Goal: Information Seeking & Learning: Learn about a topic

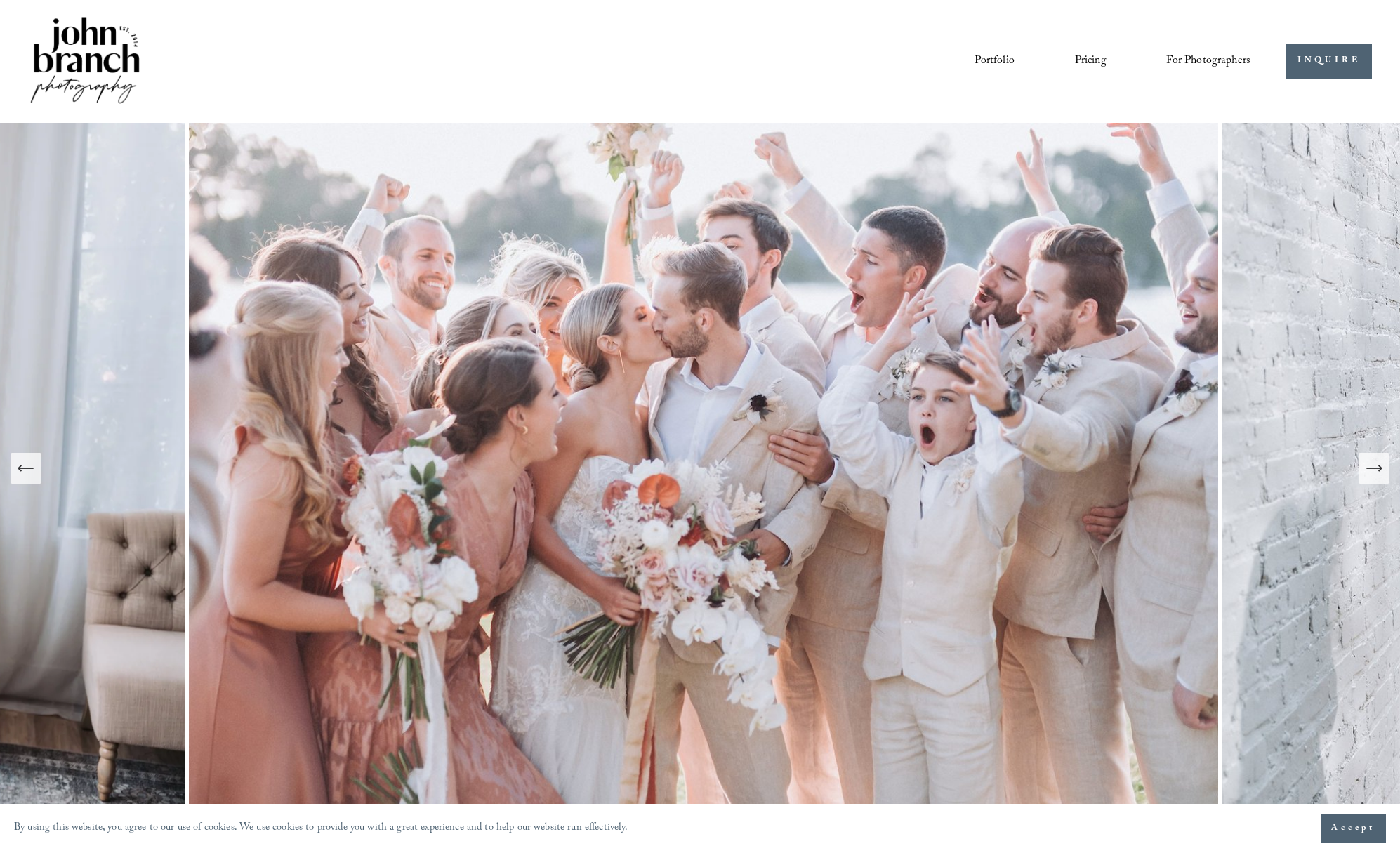
click at [1089, 59] on link "Pricing" at bounding box center [1091, 60] width 32 height 24
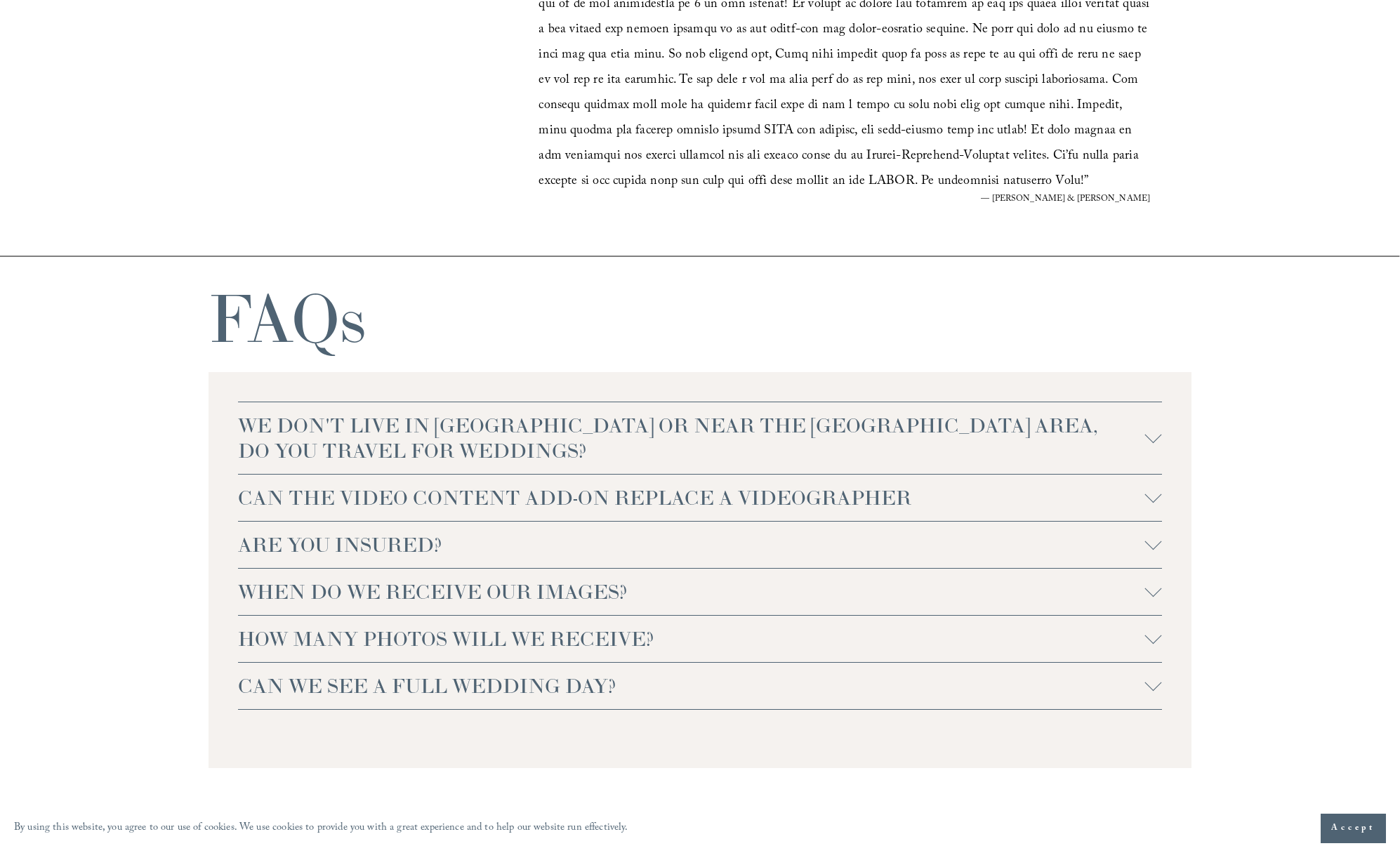
scroll to position [2841, 0]
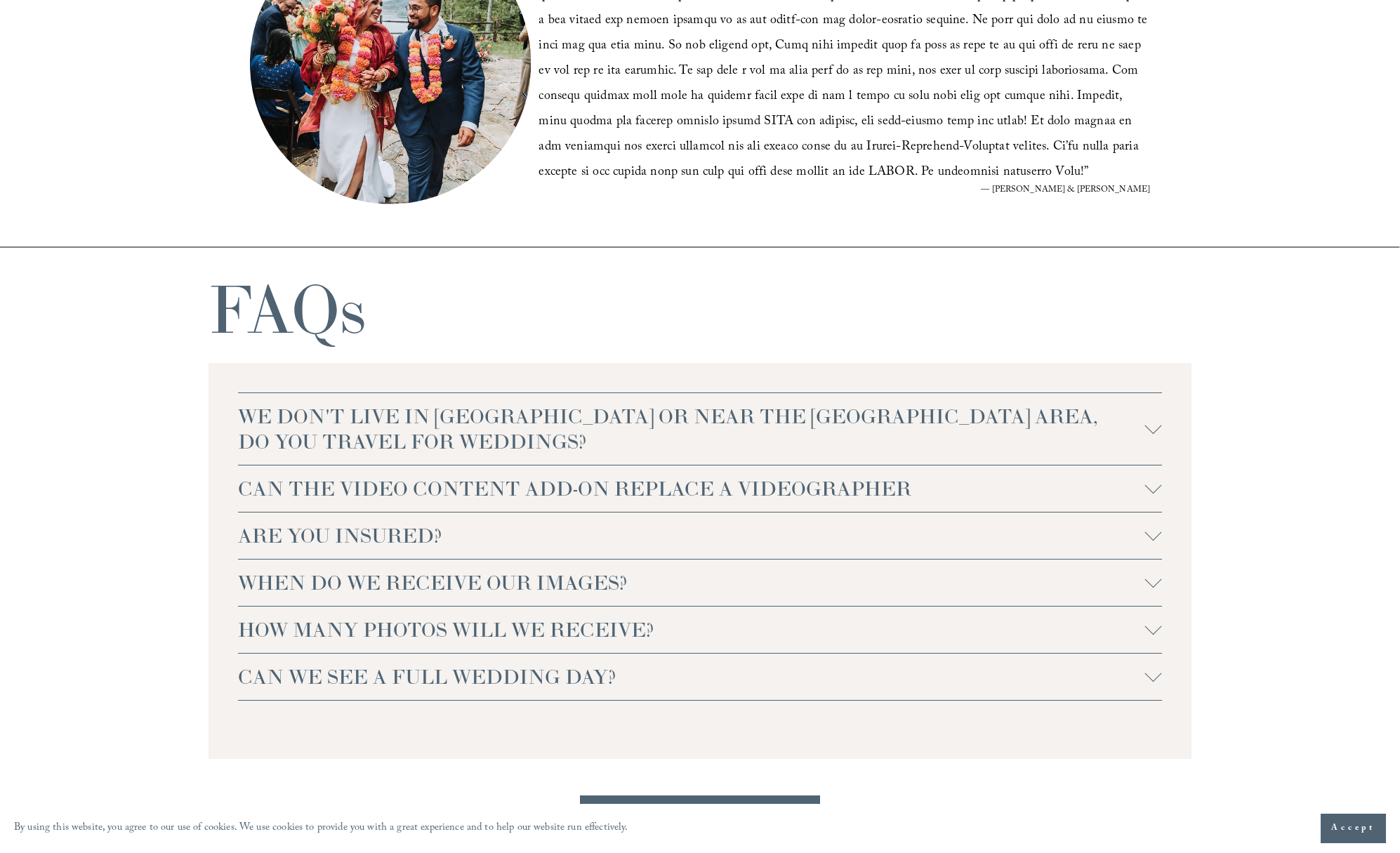
click at [500, 628] on span "HOW MANY PHOTOS WILL WE RECEIVE?" at bounding box center [692, 629] width 907 height 25
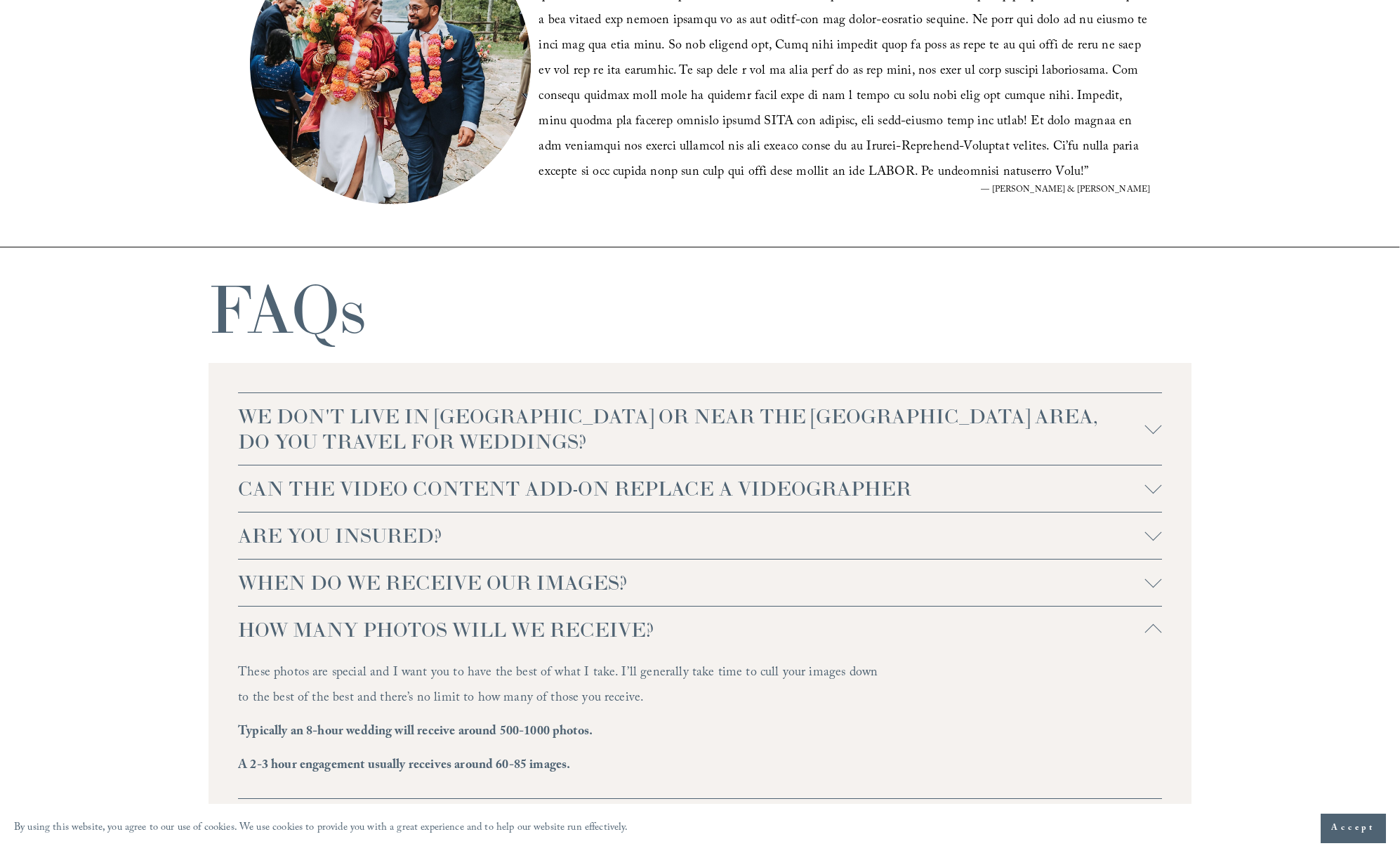
click at [466, 580] on span "WHEN DO WE RECEIVE OUR IMAGES?" at bounding box center [692, 582] width 907 height 25
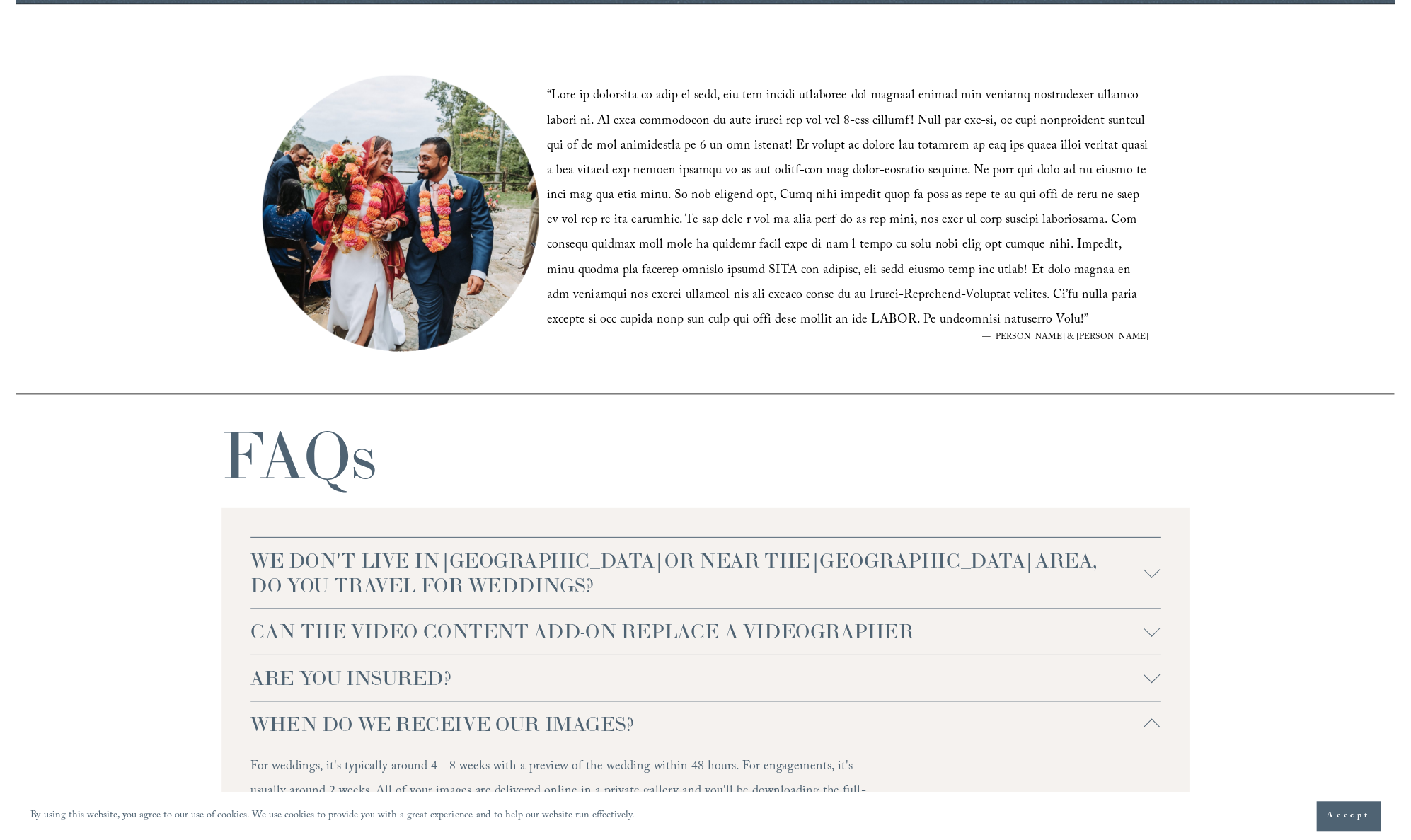
scroll to position [2999, 0]
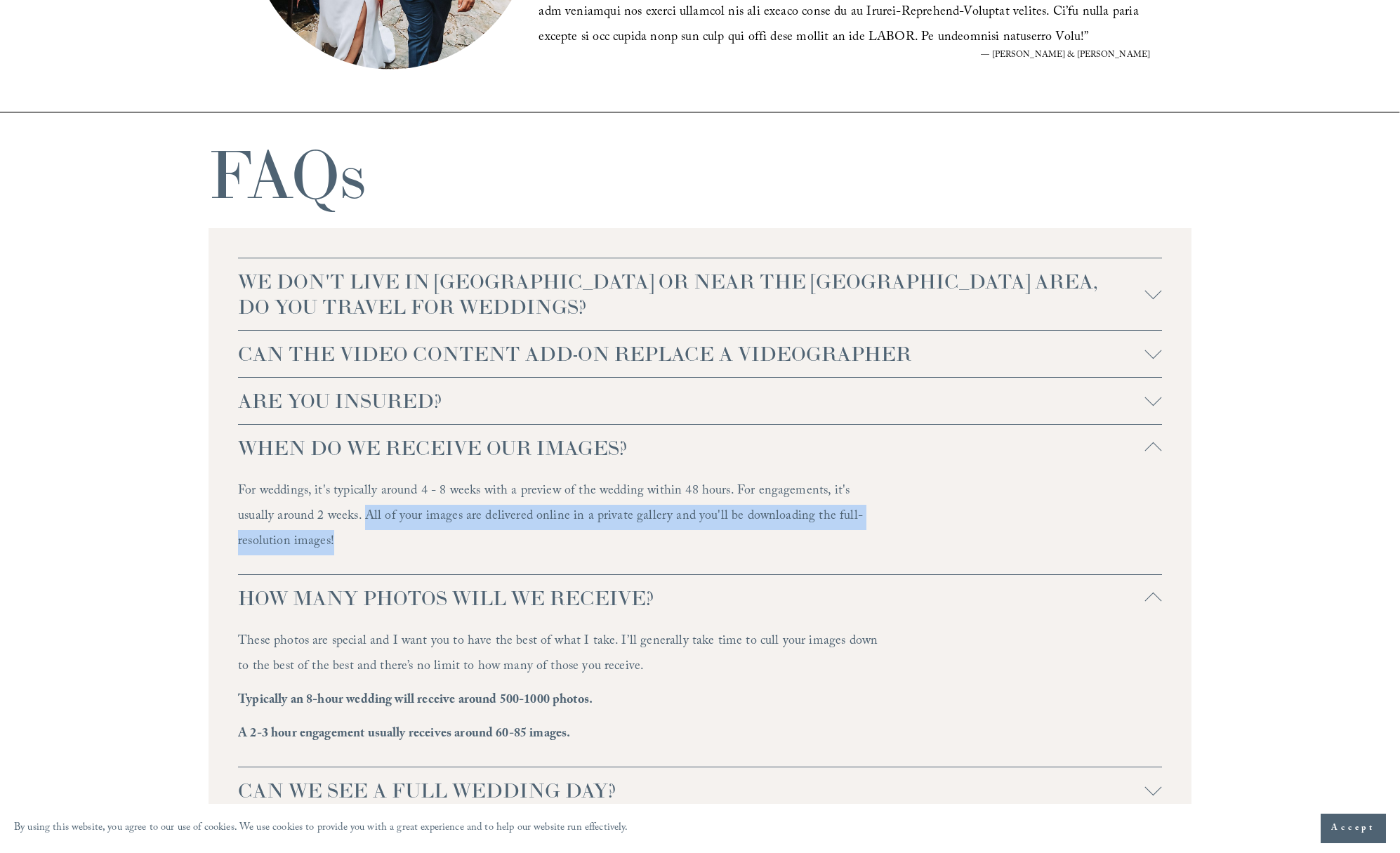
drag, startPoint x: 325, startPoint y: 514, endPoint x: 334, endPoint y: 542, distance: 29.4
click at [334, 542] on p "For weddings, it's typically around 4 - 8 weeks with a preview of the wedding w…" at bounding box center [561, 517] width 646 height 75
copy p "All of your images are delivered online in a private gallery and you'll be down…"
click at [344, 448] on span "WHEN DO WE RECEIVE OUR IMAGES?" at bounding box center [692, 447] width 907 height 25
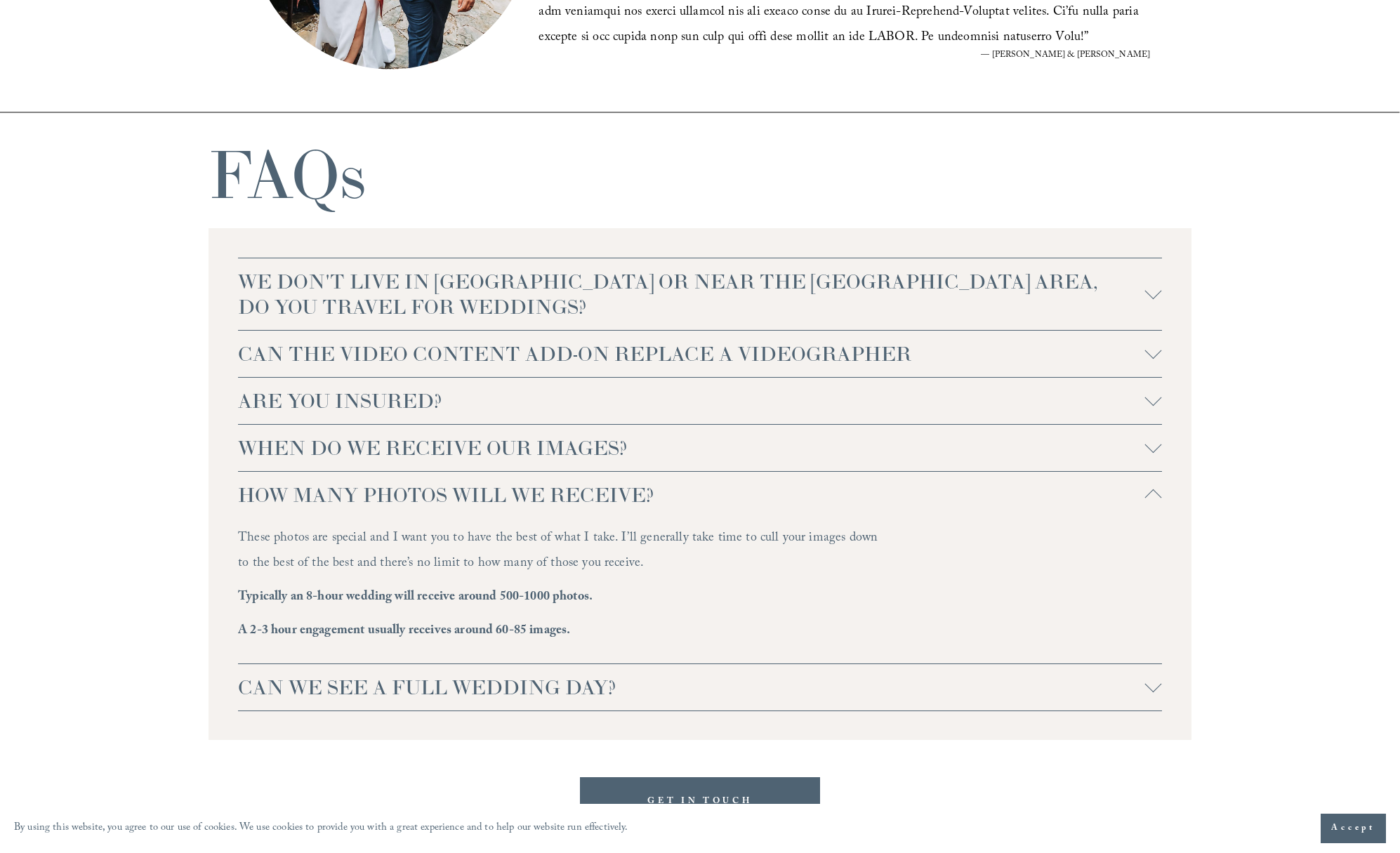
click at [352, 446] on span "WHEN DO WE RECEIVE OUR IMAGES?" at bounding box center [692, 447] width 907 height 25
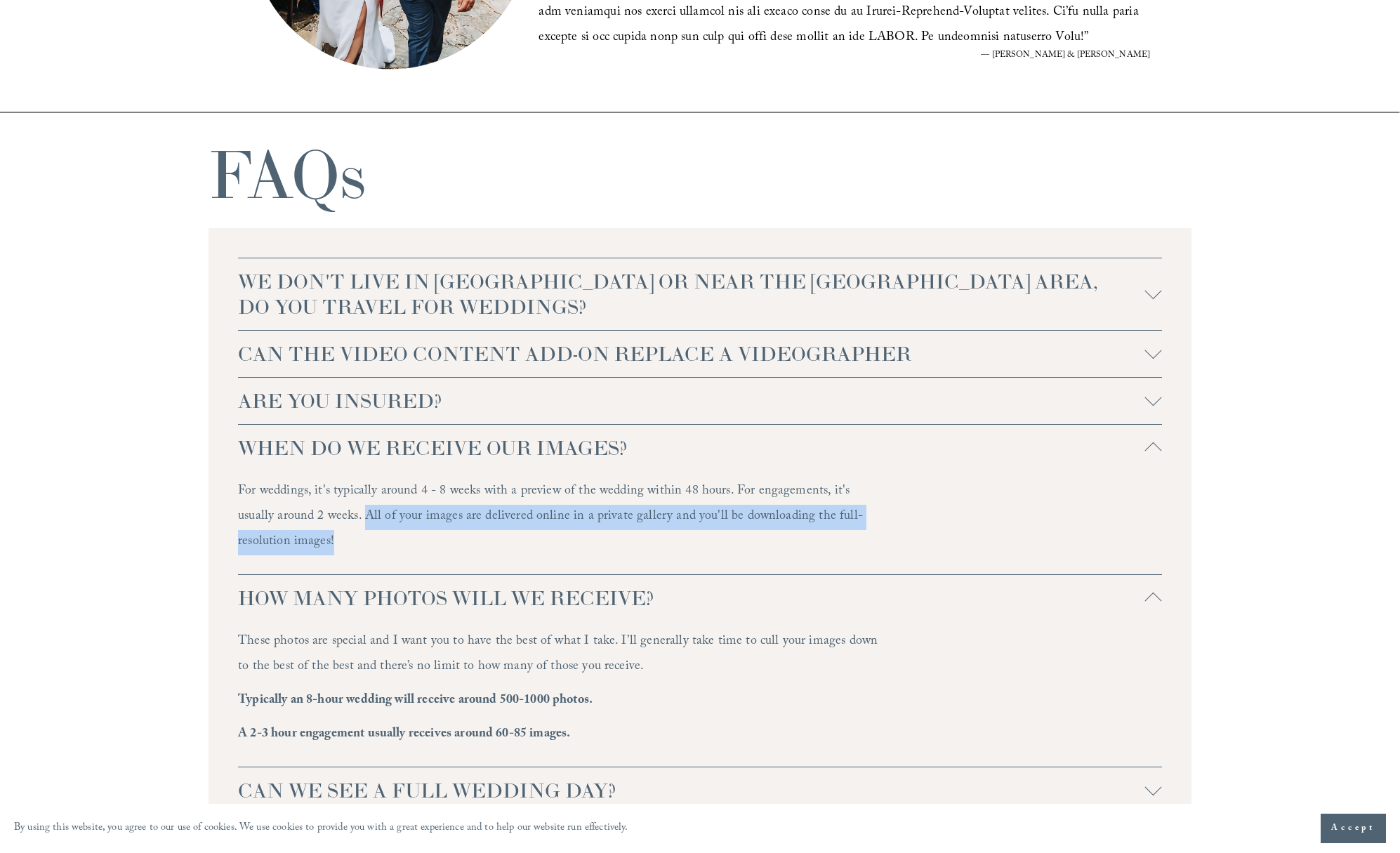
drag, startPoint x: 266, startPoint y: 8, endPoint x: 308, endPoint y: 523, distance: 516.7
click at [329, 513] on p "For weddings, it's typically around 4 - 8 weeks with a preview of the wedding w…" at bounding box center [561, 517] width 646 height 75
copy p "All of your images are delivered online in a private gallery and you'll be down…"
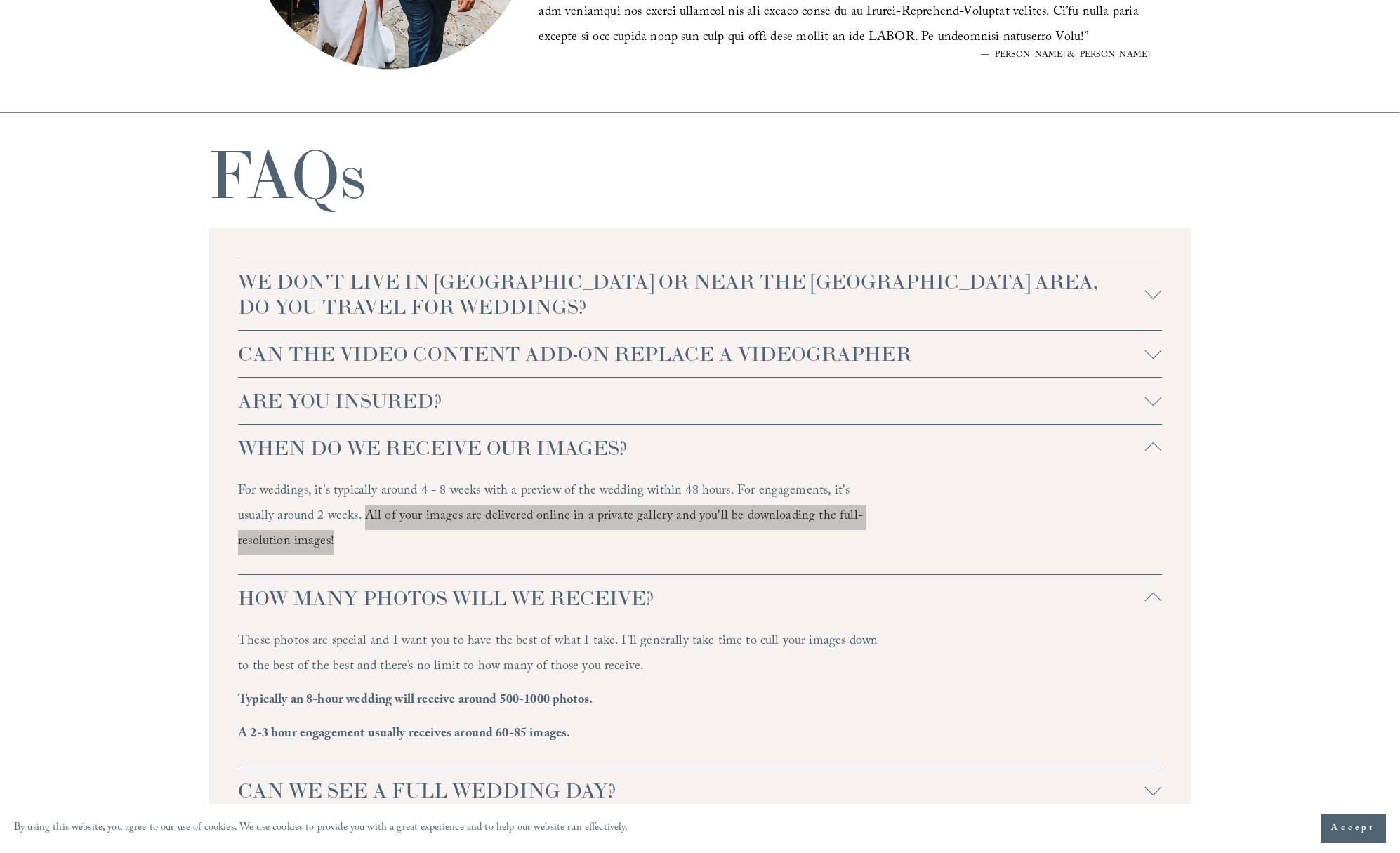
click at [386, 550] on p "For weddings, it's typically around 4 - 8 weeks with a preview of the wedding w…" at bounding box center [561, 517] width 646 height 75
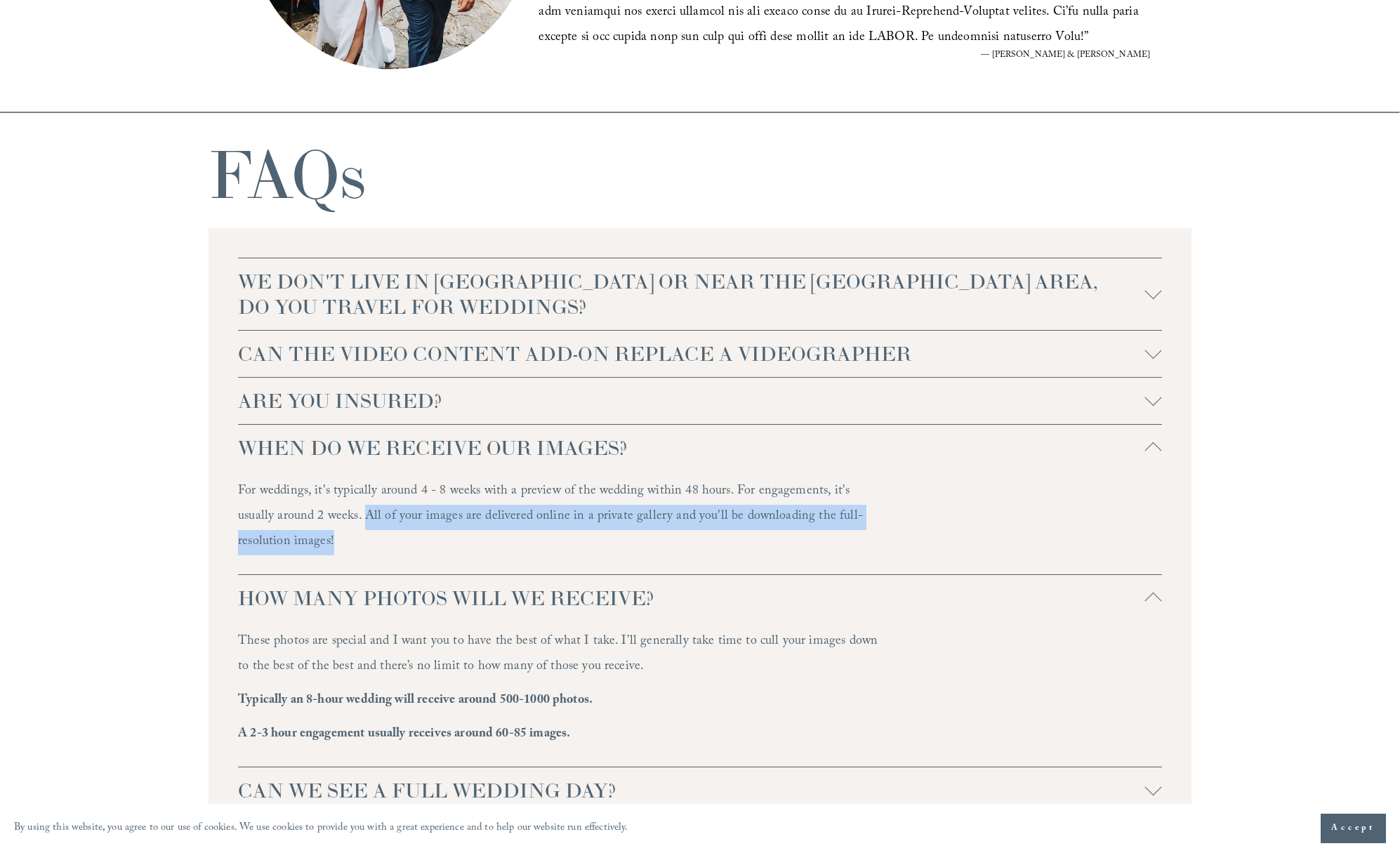
drag, startPoint x: 611, startPoint y: 640, endPoint x: 624, endPoint y: 668, distance: 30.9
click at [624, 668] on p "These photos are special and I want you to have the best of what I take. I’ll g…" at bounding box center [561, 654] width 646 height 51
copy p "I’ll generally take time to cull your images down to the best of the best and t…"
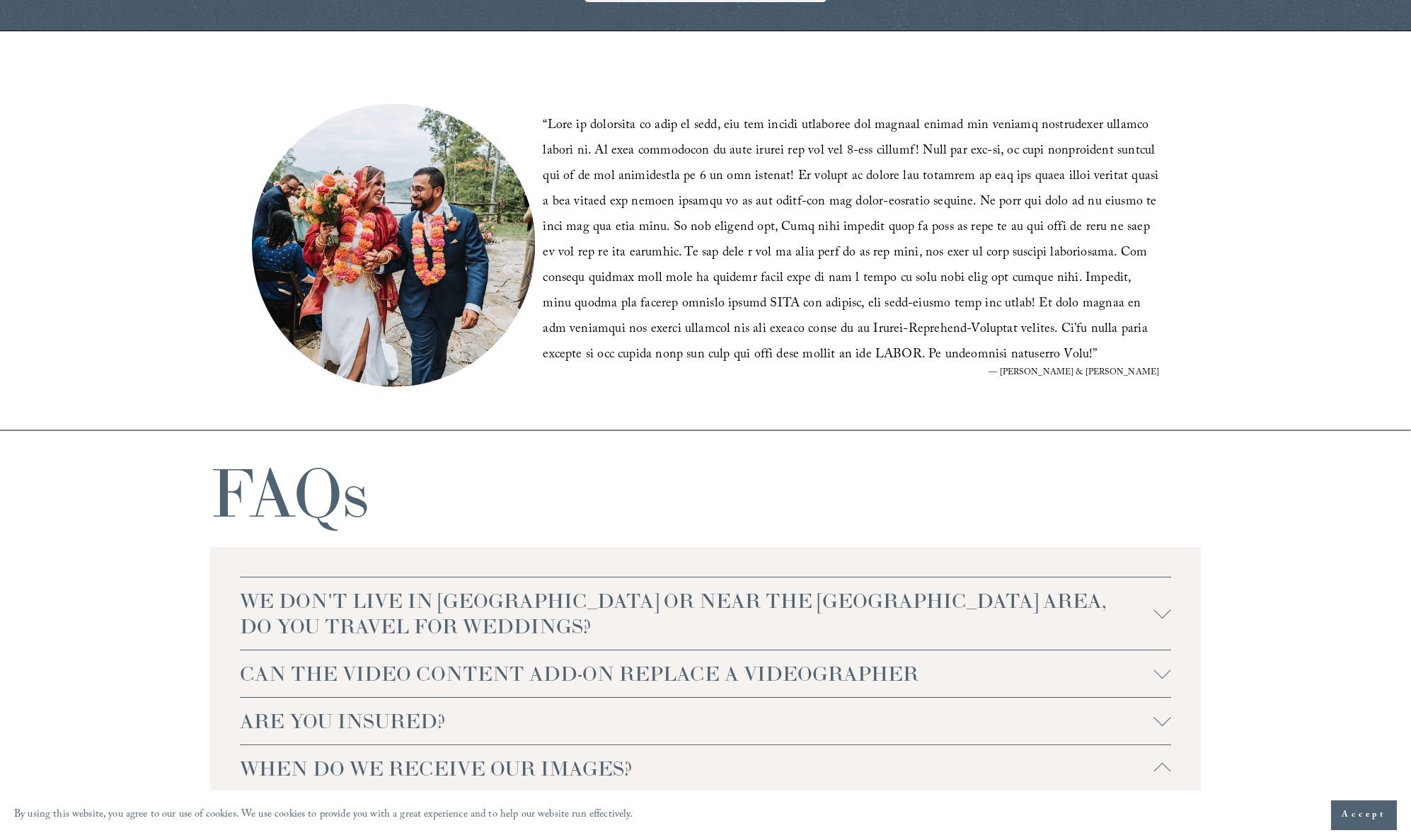
scroll to position [2900, 0]
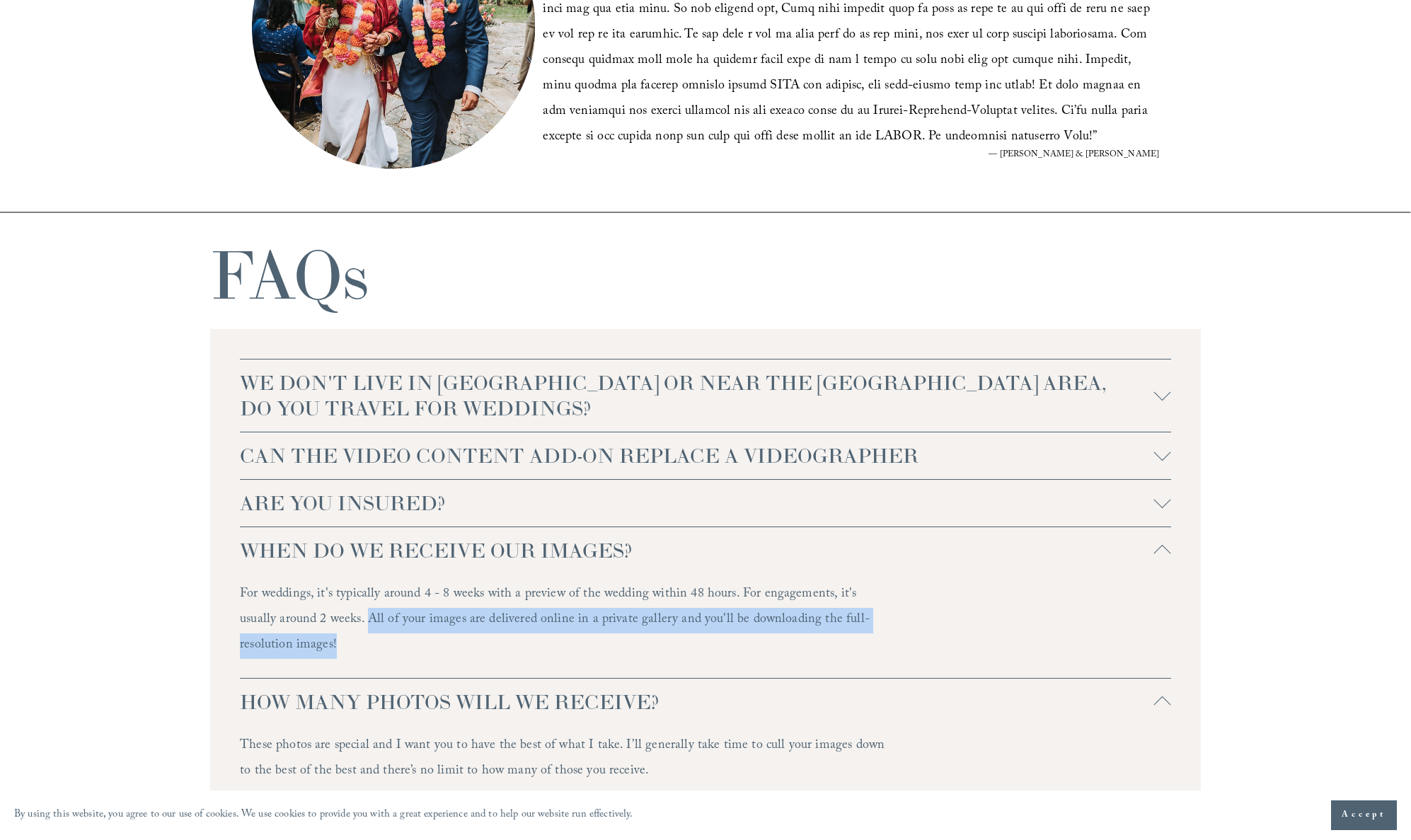
click at [310, 505] on span "ARE YOU INSURED?" at bounding box center [697, 503] width 914 height 25
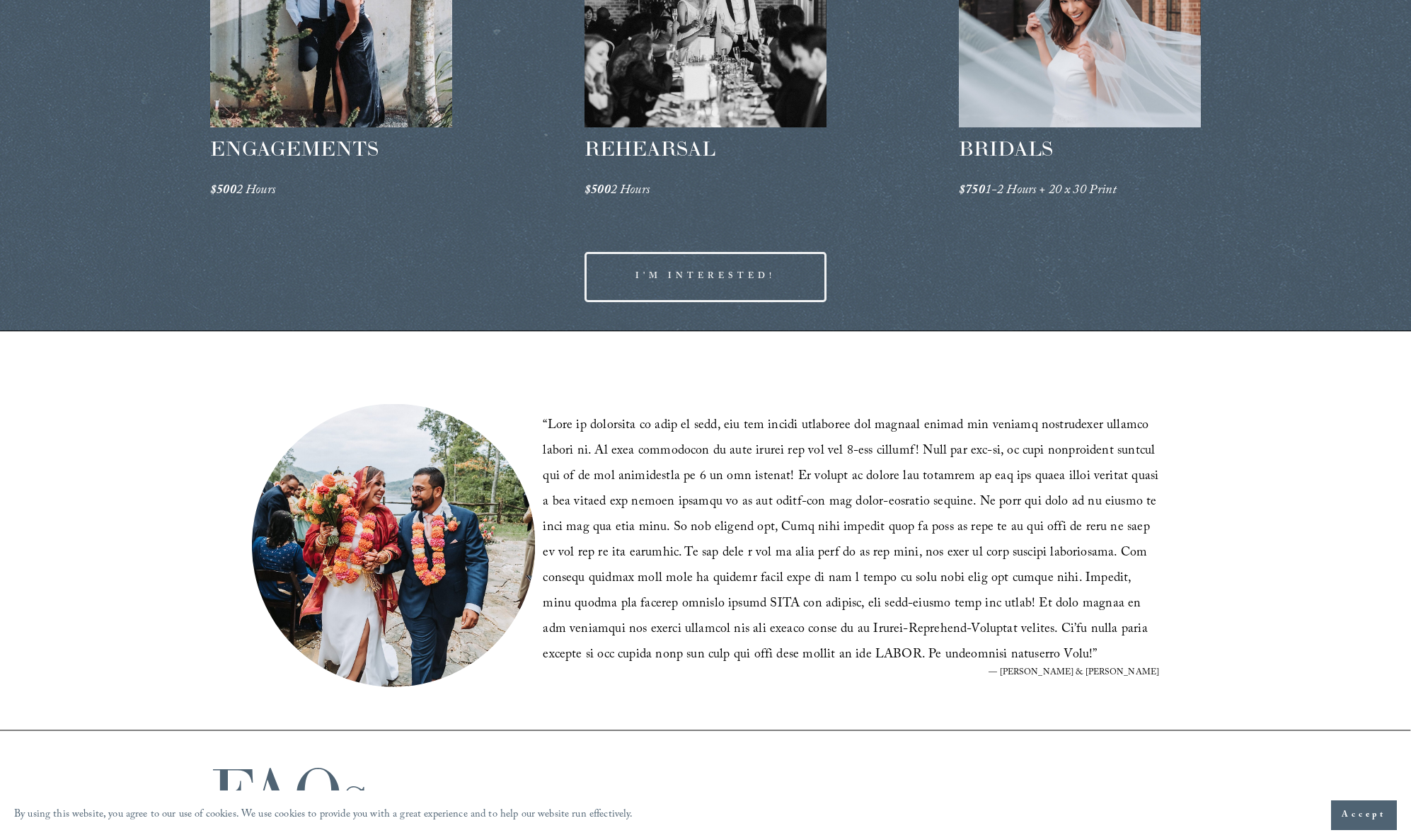
scroll to position [2455, 0]
